Goal: Task Accomplishment & Management: Manage account settings

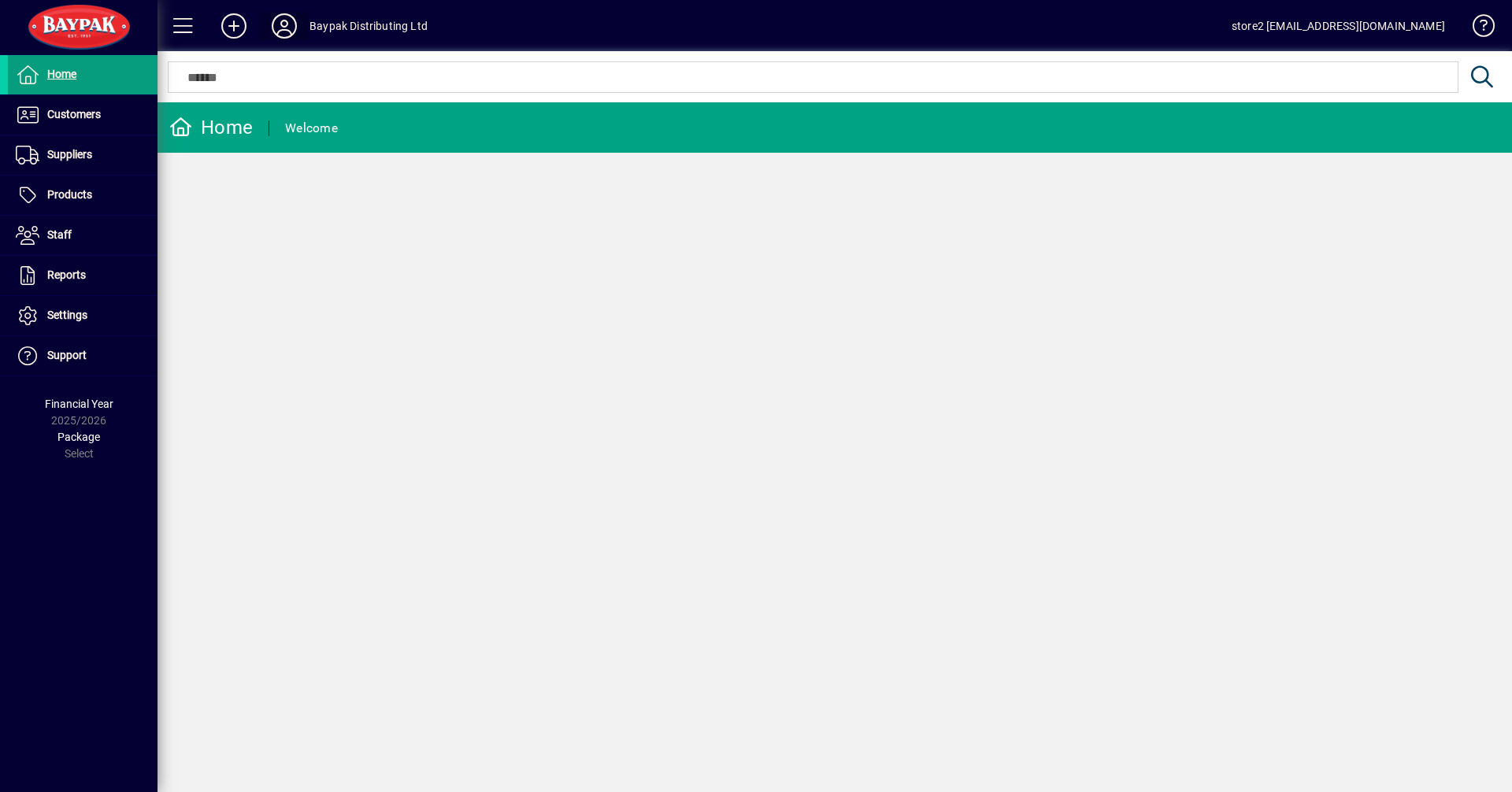
click at [289, 30] on icon at bounding box center [284, 25] width 31 height 25
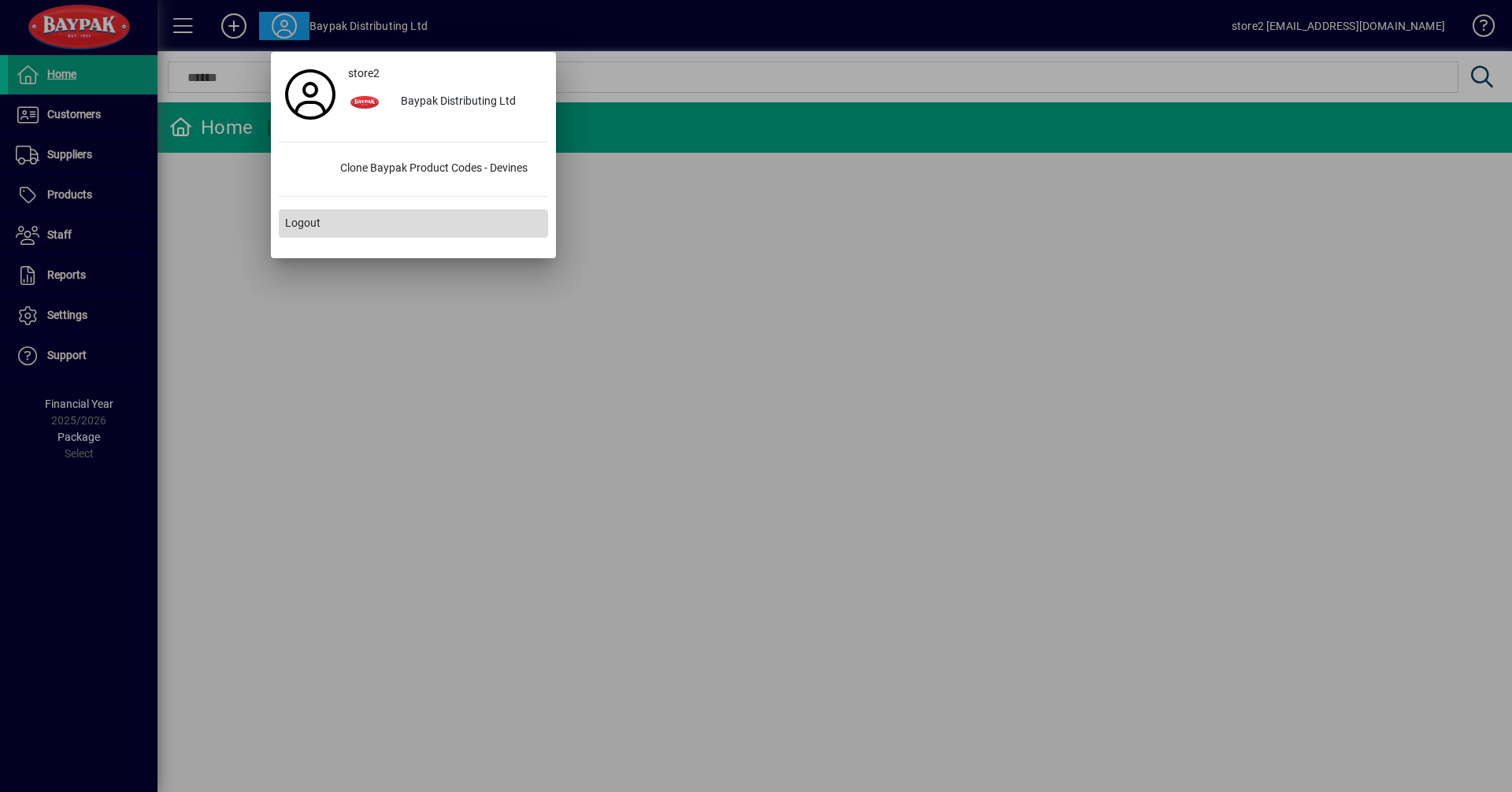
click at [307, 224] on span "Logout" at bounding box center [302, 223] width 36 height 17
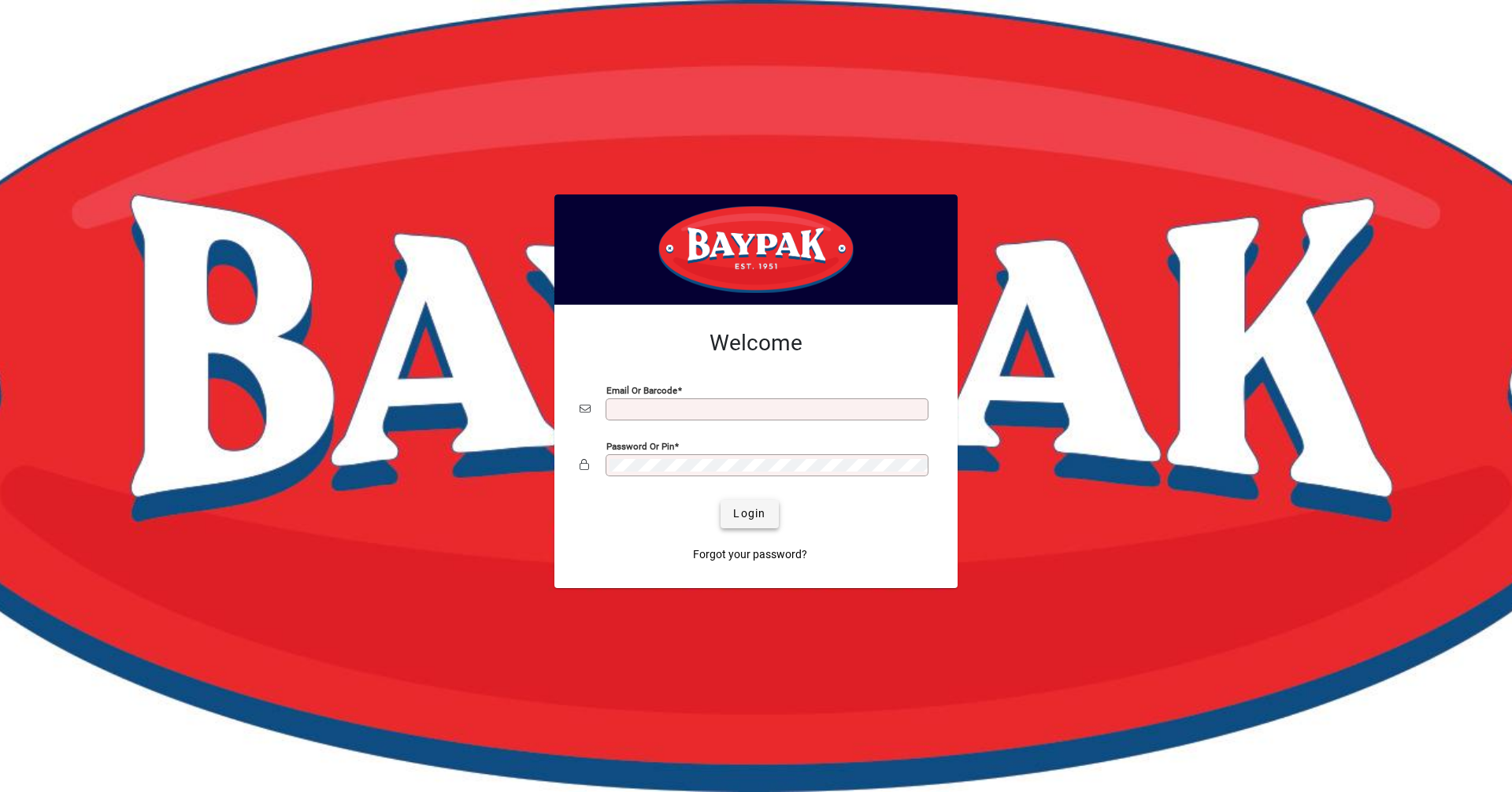
type input "**********"
click at [763, 511] on span "Login" at bounding box center [749, 513] width 32 height 17
